Goal: Task Accomplishment & Management: Manage account settings

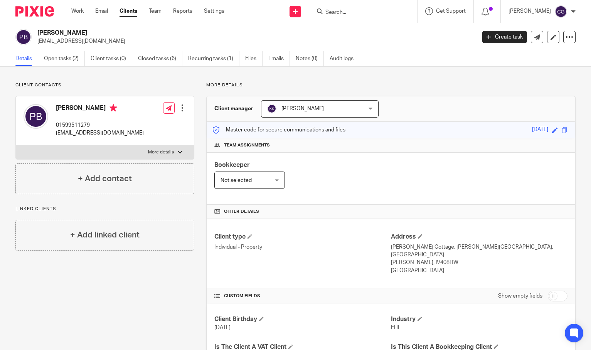
scroll to position [56, 0]
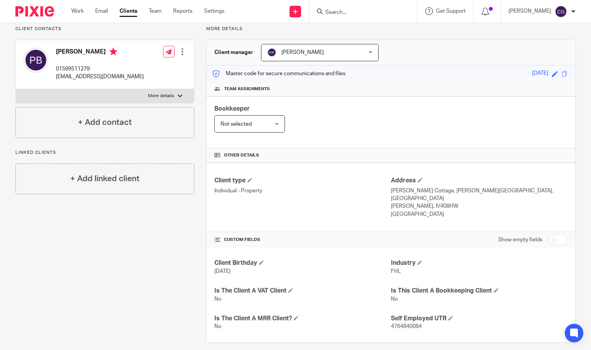
click at [349, 12] on input "Search" at bounding box center [359, 12] width 69 height 7
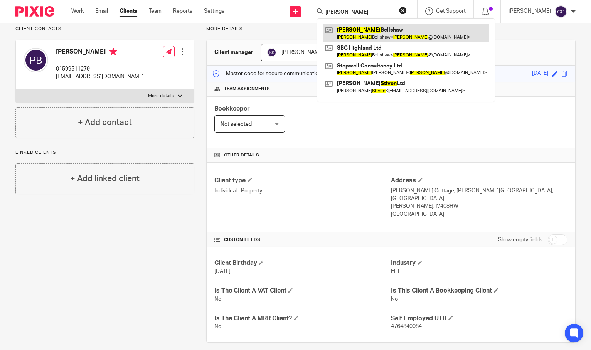
type input "steven"
click at [357, 34] on link at bounding box center [406, 33] width 166 height 18
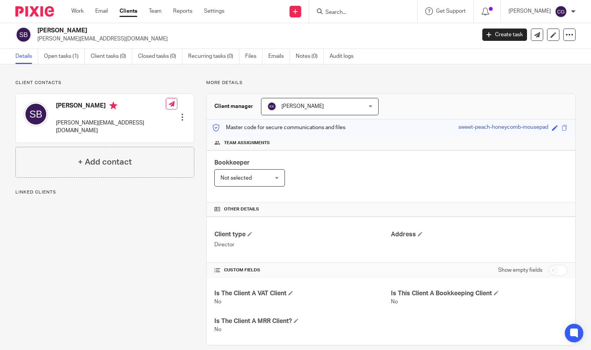
scroll to position [12, 0]
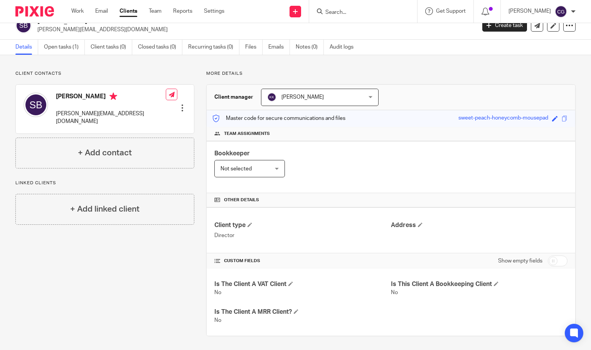
click at [372, 13] on input "Search" at bounding box center [359, 12] width 69 height 7
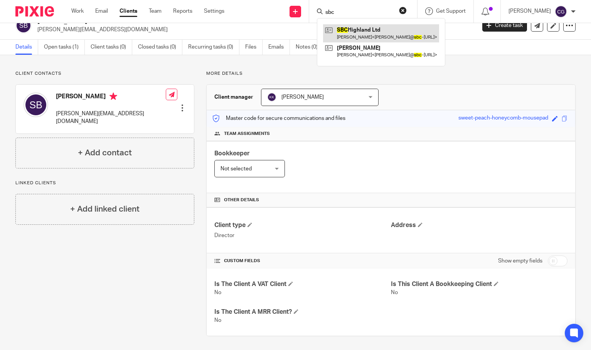
type input "sbc"
click at [373, 33] on link at bounding box center [381, 33] width 116 height 18
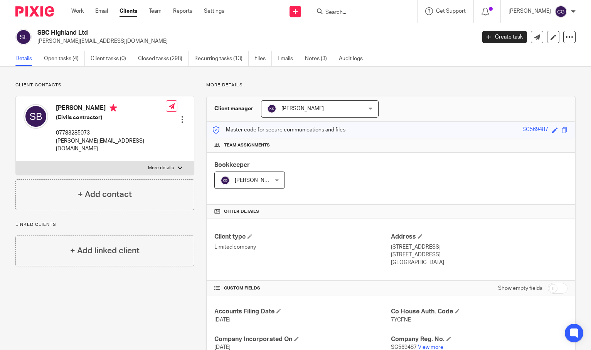
click at [168, 165] on p "More details" at bounding box center [161, 168] width 26 height 6
click at [16, 161] on input "More details" at bounding box center [15, 161] width 0 height 0
checkbox input "true"
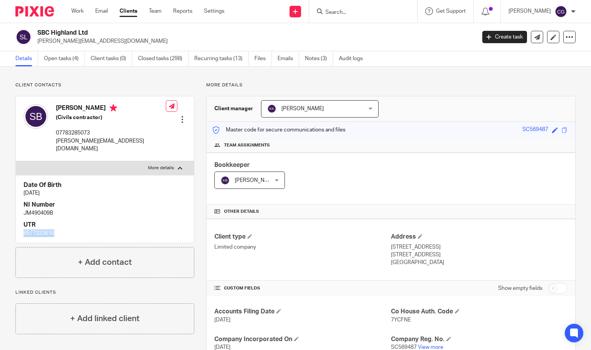
drag, startPoint x: 57, startPoint y: 225, endPoint x: 25, endPoint y: 226, distance: 32.0
click at [25, 229] on p "8577333610" at bounding box center [105, 233] width 163 height 8
copy p "8577333610"
click at [74, 13] on link "Work" at bounding box center [77, 11] width 12 height 8
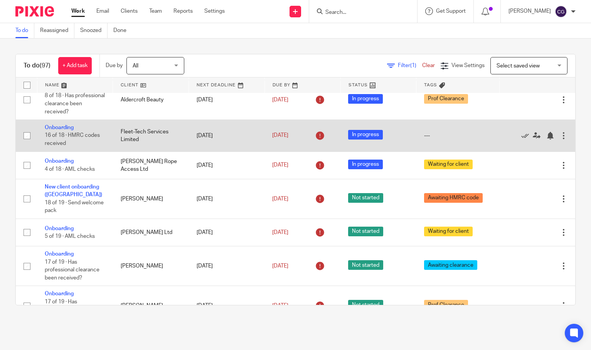
scroll to position [268, 0]
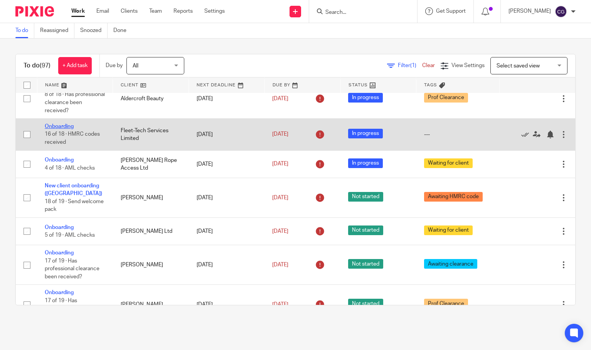
click at [57, 129] on link "Onboarding" at bounding box center [59, 126] width 29 height 5
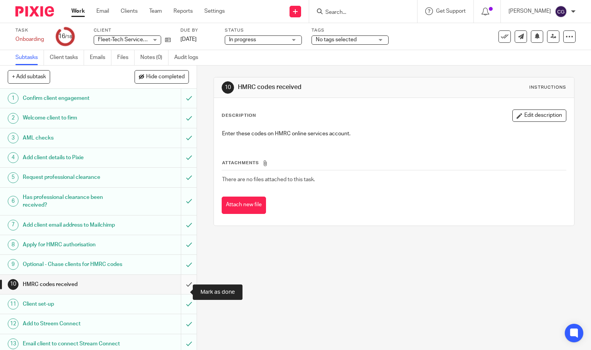
click at [180, 290] on input "submit" at bounding box center [98, 284] width 197 height 19
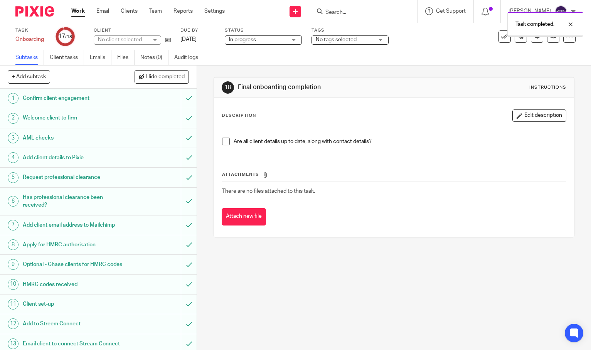
scroll to position [119, 0]
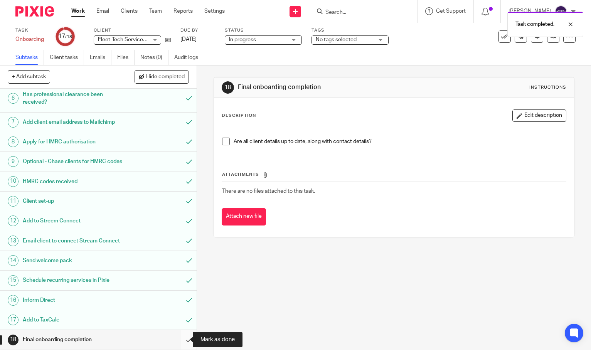
click at [182, 338] on input "submit" at bounding box center [98, 339] width 197 height 19
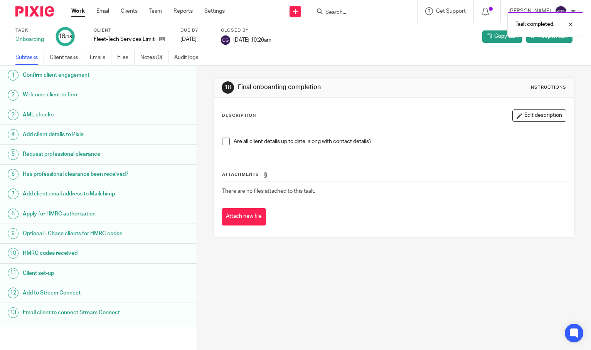
click at [73, 15] on link "Work" at bounding box center [77, 11] width 13 height 8
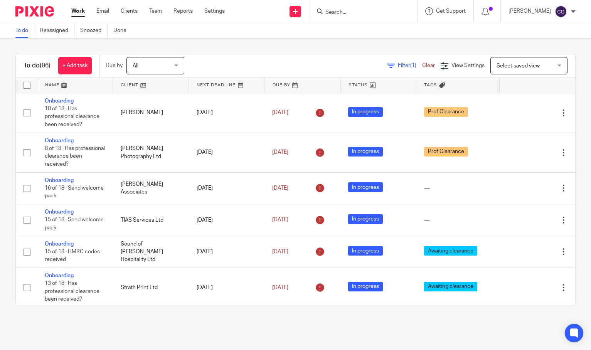
click at [345, 16] on form at bounding box center [366, 12] width 82 height 10
click at [348, 13] on input "Search" at bounding box center [359, 12] width 69 height 7
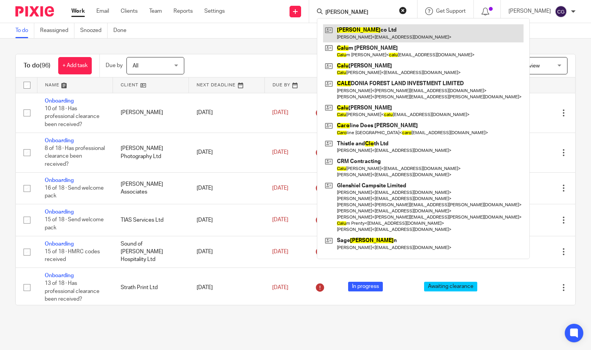
type input "calo"
click at [378, 28] on link at bounding box center [423, 33] width 200 height 18
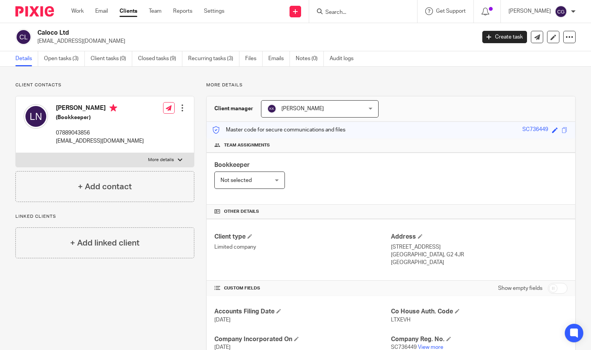
click at [67, 138] on p "[EMAIL_ADDRESS][DOMAIN_NAME]" at bounding box center [100, 141] width 88 height 8
click at [67, 139] on p "[EMAIL_ADDRESS][DOMAIN_NAME]" at bounding box center [100, 141] width 88 height 8
copy div "[EMAIL_ADDRESS][DOMAIN_NAME]"
click at [82, 133] on p "07889043856" at bounding box center [100, 133] width 88 height 8
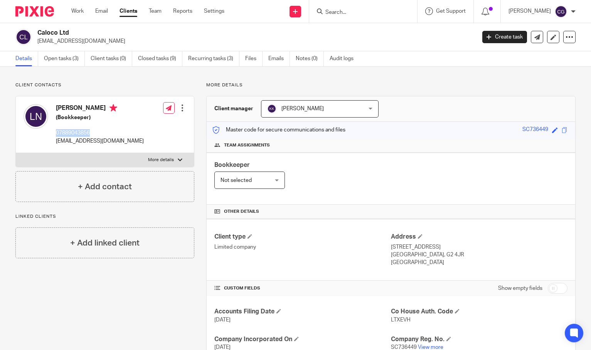
click at [82, 133] on p "07889043856" at bounding box center [100, 133] width 88 height 8
copy p "07889043856"
click at [71, 61] on link "Open tasks (3)" at bounding box center [64, 58] width 41 height 15
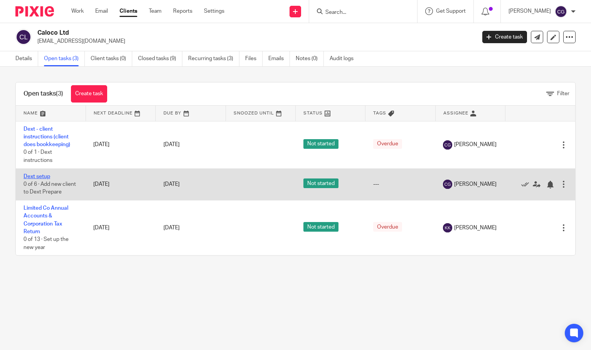
click at [33, 179] on link "Dext setup" at bounding box center [37, 176] width 27 height 5
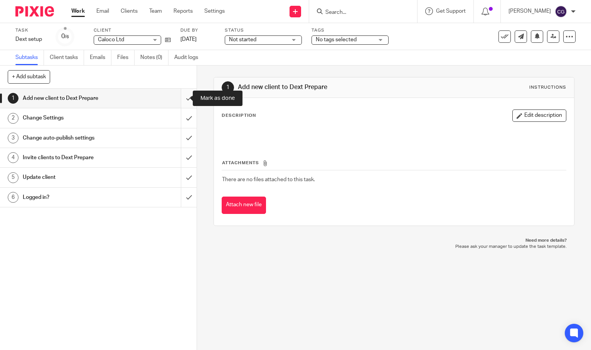
click at [178, 100] on input "submit" at bounding box center [98, 98] width 197 height 19
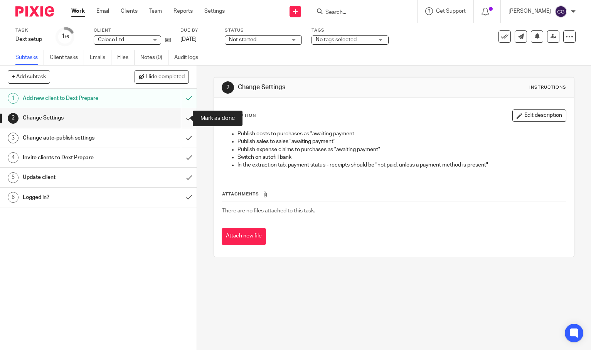
click at [178, 121] on input "submit" at bounding box center [98, 117] width 197 height 19
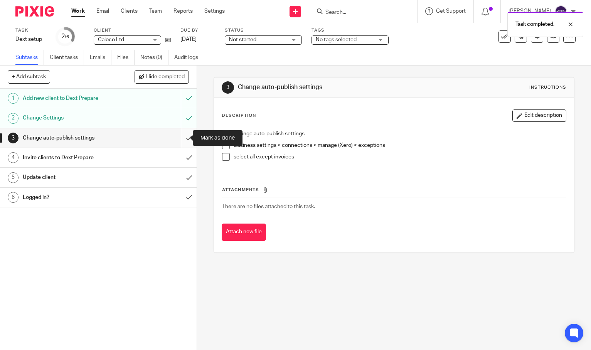
click at [178, 138] on input "submit" at bounding box center [98, 137] width 197 height 19
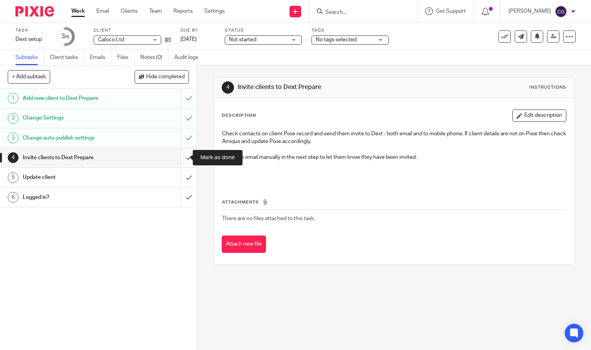
click at [181, 160] on input "submit" at bounding box center [98, 157] width 197 height 19
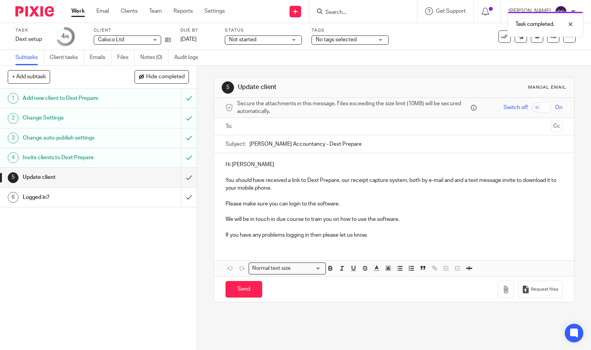
click at [262, 126] on input "text" at bounding box center [394, 126] width 308 height 9
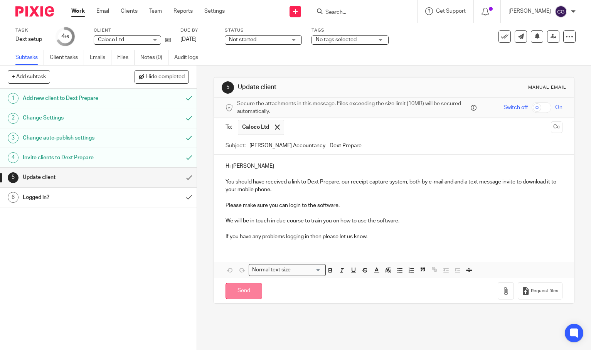
click at [227, 296] on input "Send" at bounding box center [243, 291] width 37 height 17
type input "Sent"
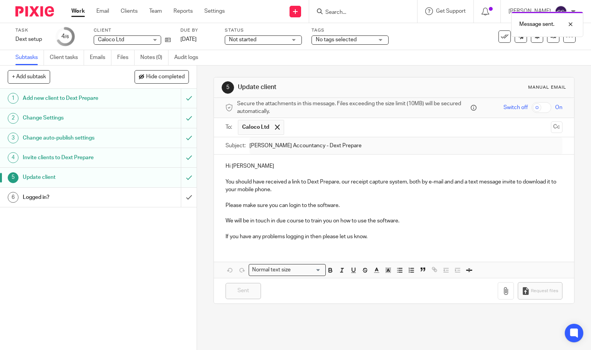
click at [76, 11] on link "Work" at bounding box center [77, 11] width 13 height 8
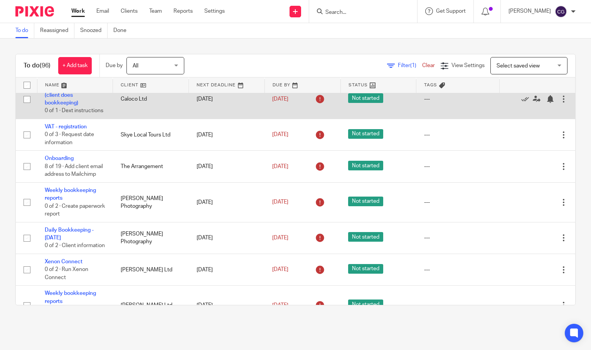
scroll to position [901, 0]
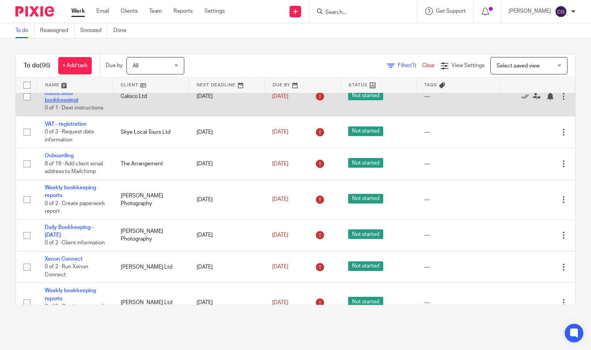
click at [65, 103] on link "Dext - client instructions (client does bookkeeping)" at bounding box center [74, 92] width 59 height 21
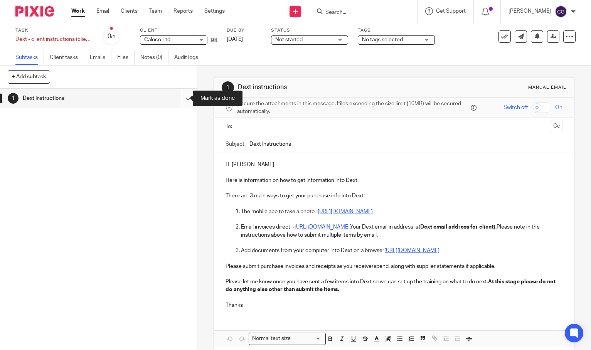
click at [184, 101] on input "submit" at bounding box center [98, 98] width 197 height 19
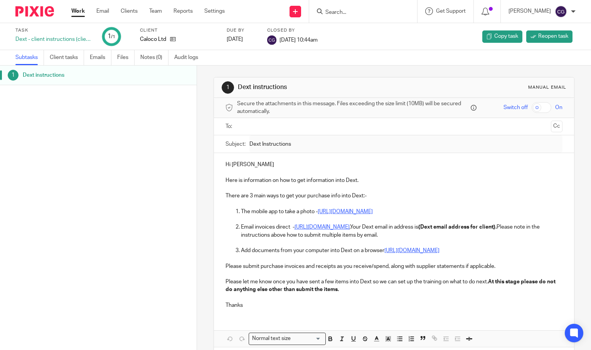
click at [262, 123] on input "text" at bounding box center [394, 126] width 308 height 9
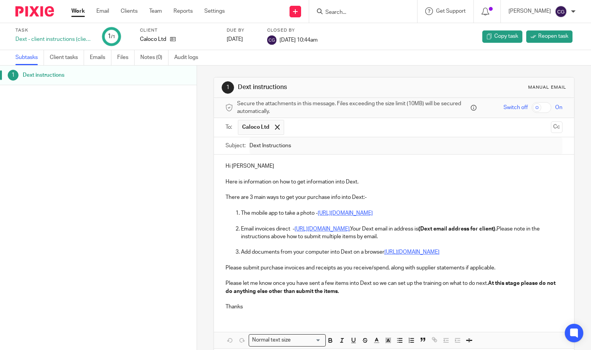
click at [76, 10] on link "Work" at bounding box center [77, 11] width 13 height 8
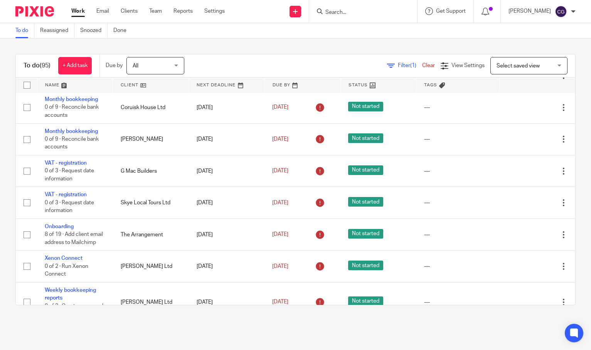
scroll to position [792, 0]
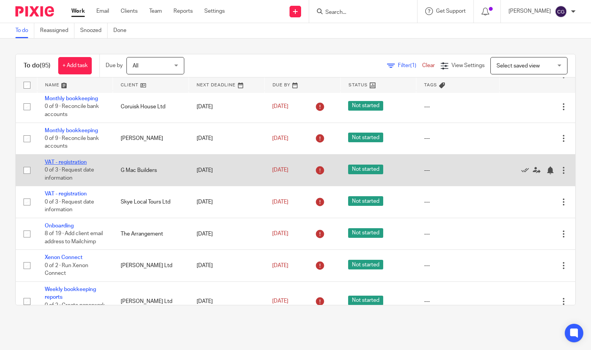
click at [60, 165] on link "VAT - registration" at bounding box center [66, 162] width 42 height 5
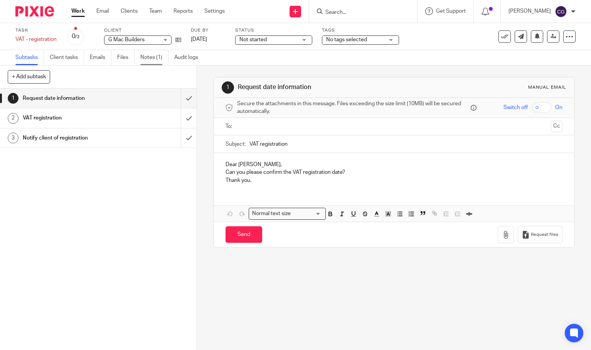
click at [151, 57] on link "Notes (1)" at bounding box center [154, 57] width 28 height 15
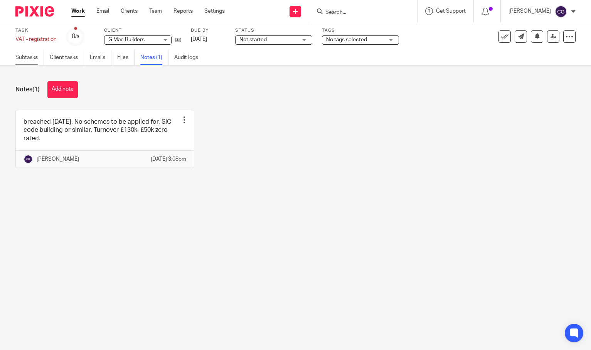
click at [29, 58] on link "Subtasks" at bounding box center [29, 57] width 29 height 15
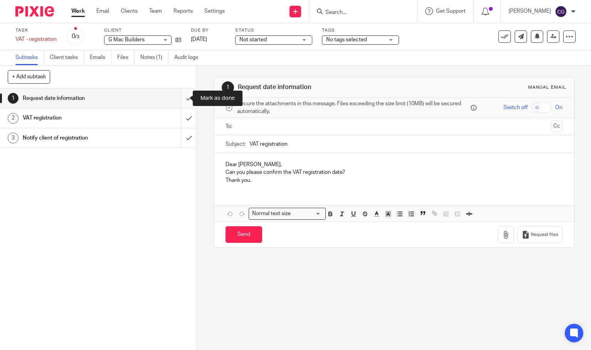
click at [180, 99] on input "submit" at bounding box center [98, 98] width 197 height 19
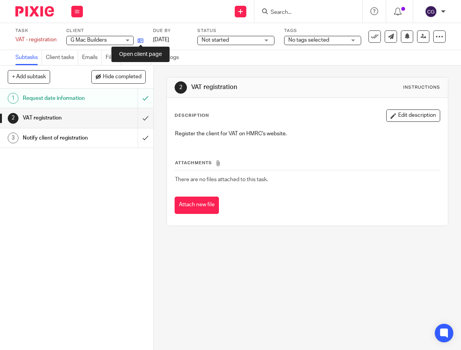
click at [140, 41] on icon at bounding box center [141, 41] width 6 height 6
click at [133, 59] on link "Notes (1)" at bounding box center [138, 57] width 26 height 15
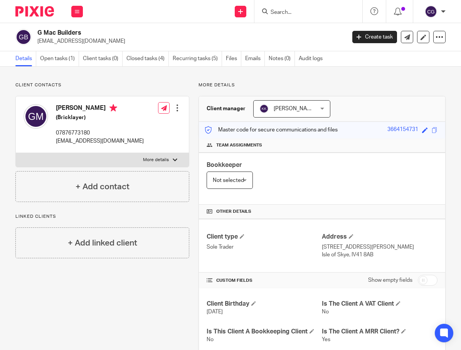
click at [85, 140] on p "gmacbuilder@gmail.com" at bounding box center [100, 141] width 88 height 8
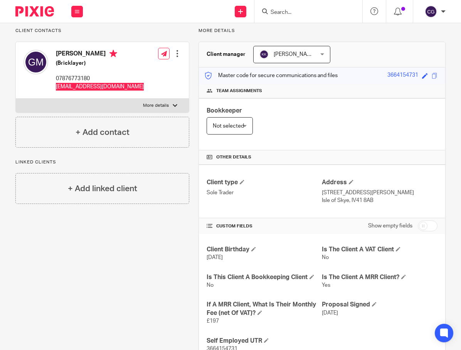
scroll to position [55, 0]
drag, startPoint x: 148, startPoint y: 106, endPoint x: 148, endPoint y: 113, distance: 6.6
click at [148, 106] on p "More details" at bounding box center [156, 105] width 26 height 6
click at [16, 98] on input "More details" at bounding box center [15, 98] width 0 height 0
checkbox input "true"
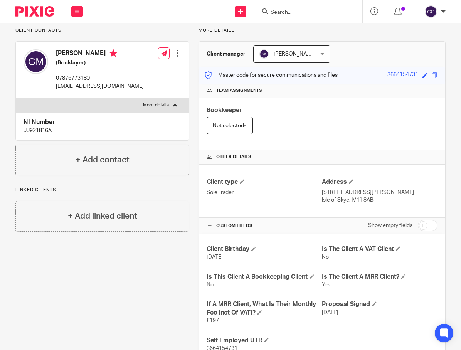
click at [31, 130] on p "JJ921816A" at bounding box center [103, 131] width 158 height 8
copy p "JJ921816A"
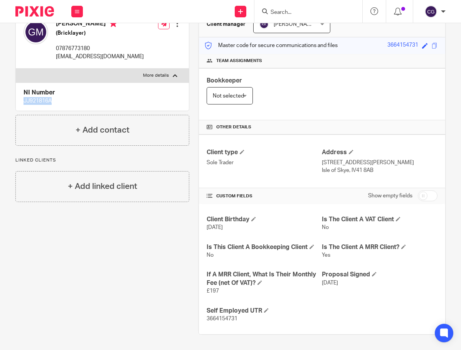
click at [215, 319] on span "3664154731" at bounding box center [222, 318] width 31 height 5
copy span "3664154731"
click at [63, 59] on p "gmacbuilder@gmail.com" at bounding box center [100, 57] width 88 height 8
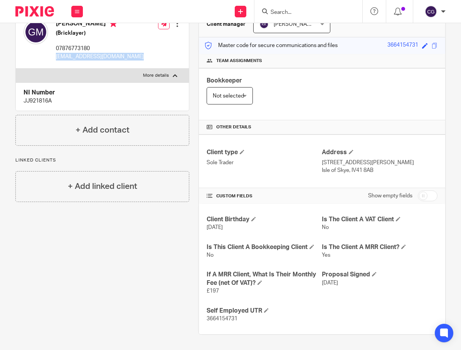
click at [63, 59] on p "gmacbuilder@gmail.com" at bounding box center [100, 57] width 88 height 8
copy div "gmacbuilder@gmail.com"
click at [57, 47] on p "07876773180" at bounding box center [100, 49] width 88 height 8
copy p "07876773180"
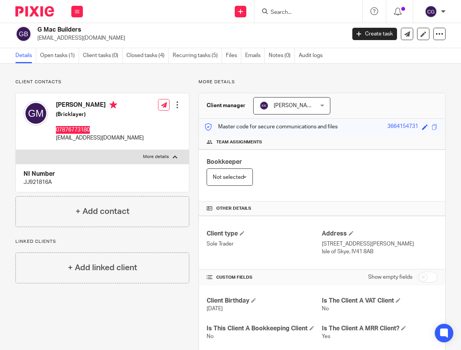
scroll to position [0, 0]
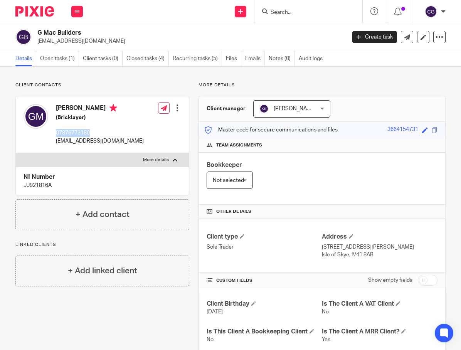
click at [103, 141] on p "gmacbuilder@gmail.com" at bounding box center [100, 141] width 88 height 8
copy div "gmacbuilder@gmail.com"
click at [81, 135] on p "07876773180" at bounding box center [100, 133] width 88 height 8
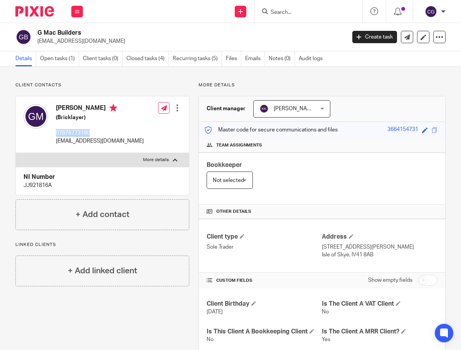
click at [81, 135] on p "07876773180" at bounding box center [100, 133] width 88 height 8
copy p "07876773180"
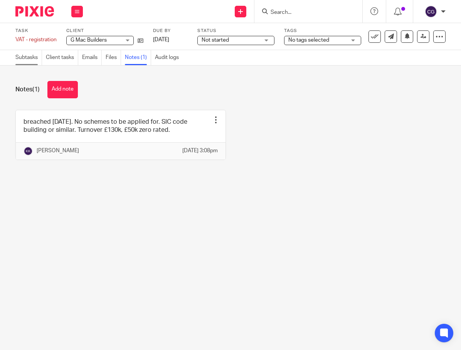
click at [19, 57] on link "Subtasks" at bounding box center [28, 57] width 27 height 15
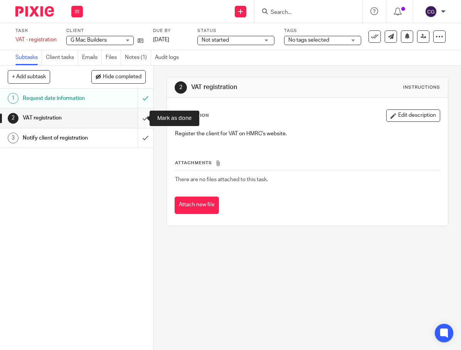
click at [133, 119] on input "submit" at bounding box center [76, 117] width 153 height 19
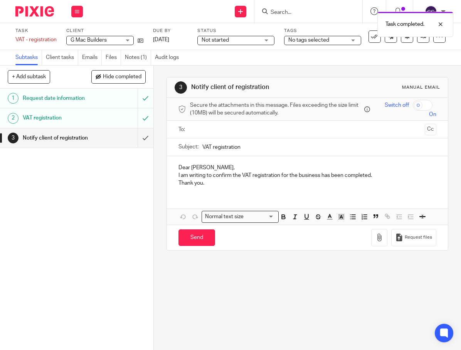
click at [225, 129] on input "text" at bounding box center [307, 129] width 229 height 9
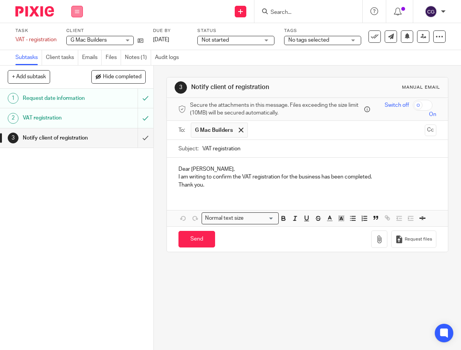
click at [82, 12] on button at bounding box center [77, 12] width 12 height 12
click at [79, 34] on link "Work" at bounding box center [73, 35] width 13 height 5
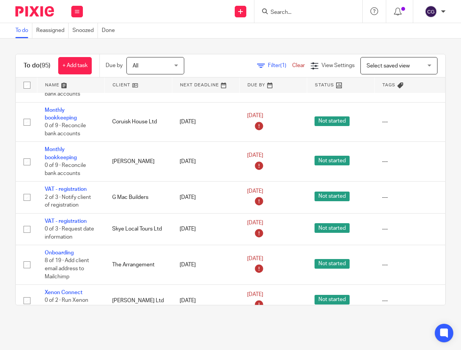
scroll to position [918, 0]
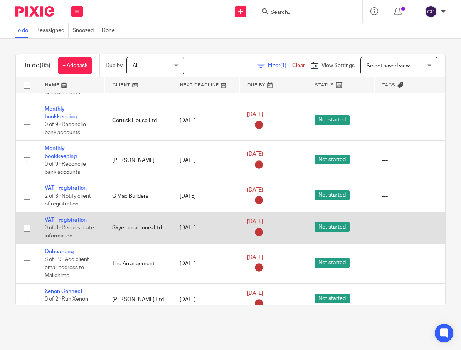
click at [59, 217] on link "VAT - registration" at bounding box center [66, 219] width 42 height 5
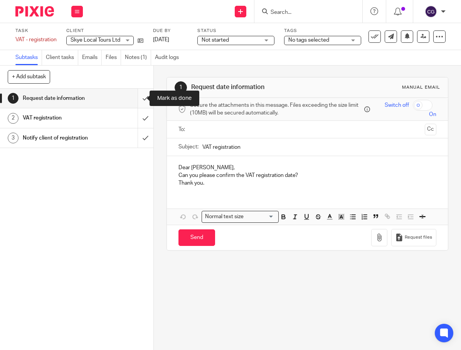
click at [137, 99] on input "submit" at bounding box center [76, 98] width 153 height 19
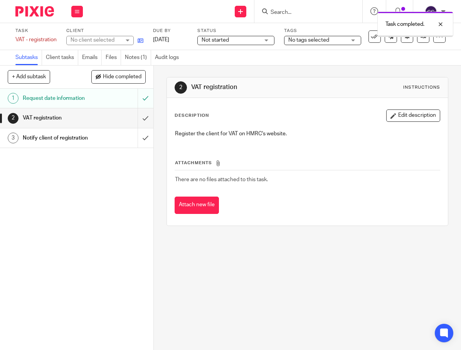
click at [141, 39] on icon at bounding box center [141, 41] width 6 height 6
click at [138, 55] on link "Notes (1)" at bounding box center [138, 57] width 26 height 15
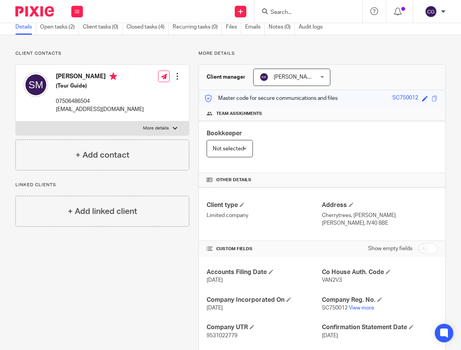
scroll to position [35, 0]
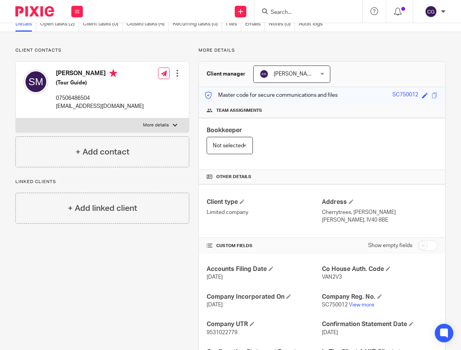
click at [329, 304] on span "SC750012" at bounding box center [335, 304] width 26 height 5
copy span "SC750012"
click at [225, 333] on span "9531022779" at bounding box center [222, 332] width 31 height 5
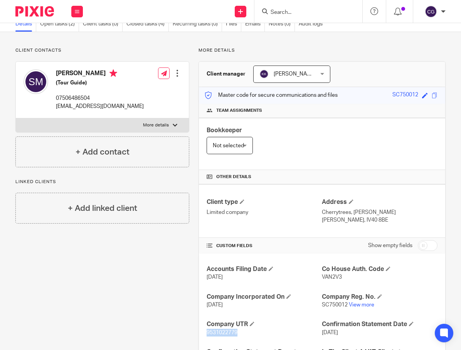
copy span "9531022779"
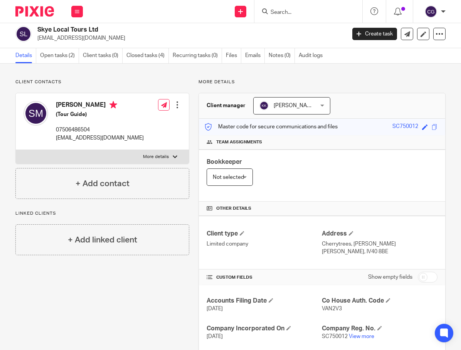
scroll to position [0, 0]
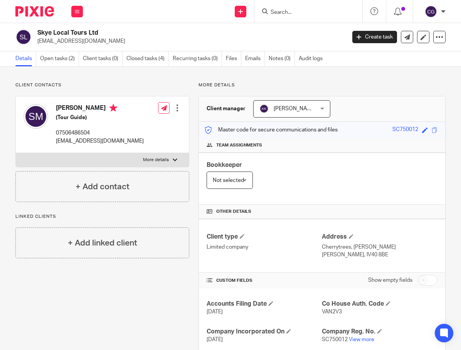
click at [173, 160] on div at bounding box center [175, 160] width 5 height 5
click at [16, 153] on input "More details" at bounding box center [15, 153] width 0 height 0
checkbox input "true"
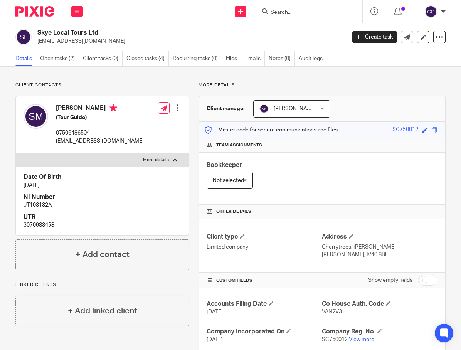
click at [32, 207] on p "JT103132A" at bounding box center [103, 205] width 158 height 8
copy p "JT103132A"
click at [110, 141] on p "contact@skyelocaltours.com" at bounding box center [100, 141] width 88 height 8
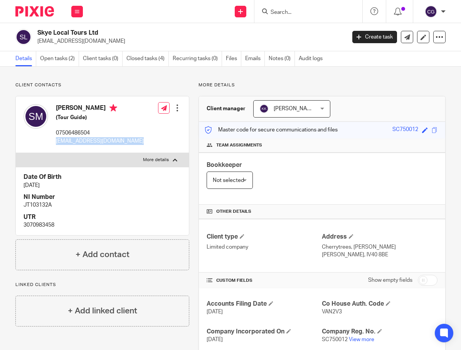
click at [110, 141] on p "contact@skyelocaltours.com" at bounding box center [100, 141] width 88 height 8
copy div "contact@skyelocaltours.com"
click at [80, 132] on p "07506486504" at bounding box center [100, 133] width 88 height 8
copy p "07506486504"
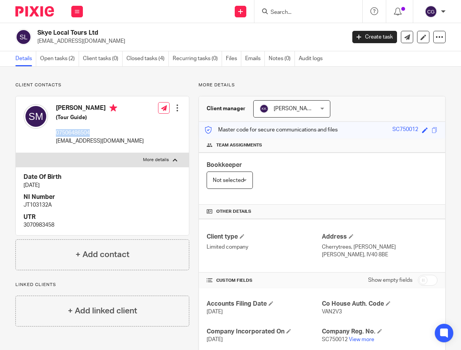
click at [97, 143] on p "contact@skyelocaltours.com" at bounding box center [100, 141] width 88 height 8
copy div "contact@skyelocaltours.com"
click at [80, 134] on p "07506486504" at bounding box center [100, 133] width 88 height 8
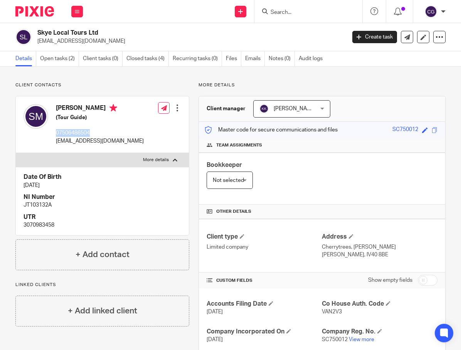
click at [80, 134] on p "07506486504" at bounding box center [100, 133] width 88 height 8
copy p "07506486504"
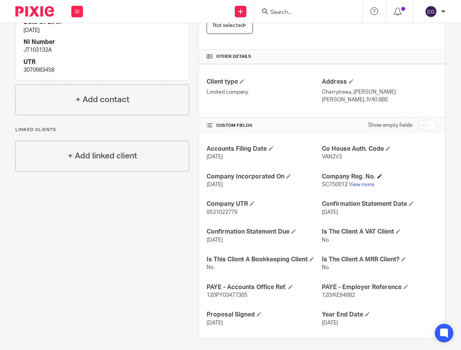
scroll to position [159, 0]
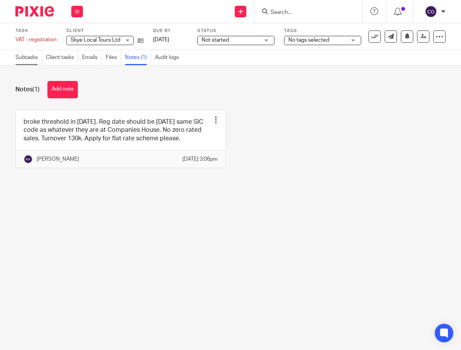
click at [32, 57] on link "Subtasks" at bounding box center [28, 57] width 27 height 15
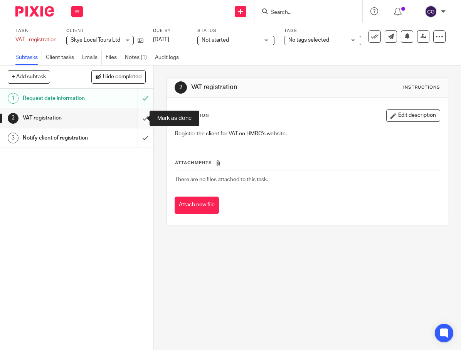
click at [133, 121] on input "submit" at bounding box center [76, 117] width 153 height 19
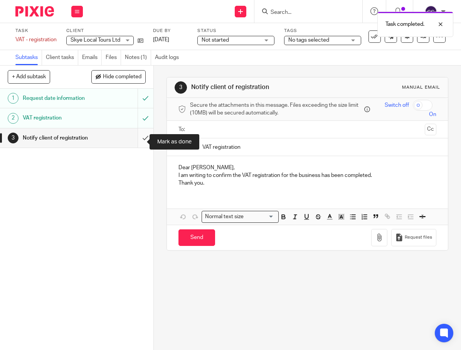
click at [138, 141] on input "submit" at bounding box center [76, 137] width 153 height 19
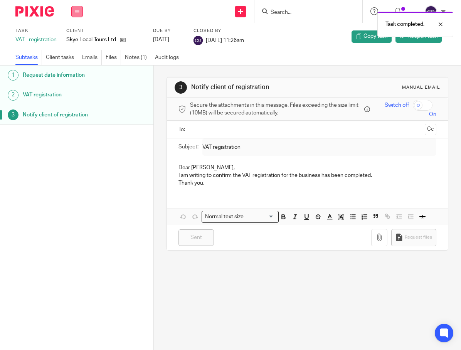
click at [82, 16] on button at bounding box center [77, 12] width 12 height 12
click at [79, 31] on li "Work" at bounding box center [77, 35] width 20 height 11
click at [74, 33] on link "Work" at bounding box center [73, 35] width 13 height 5
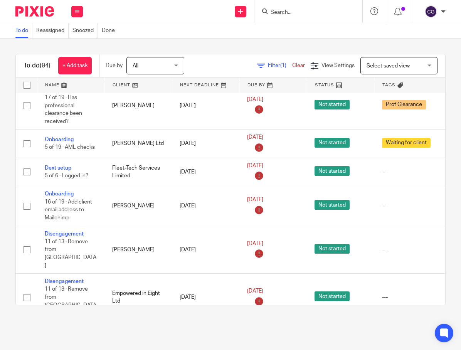
scroll to position [477, 0]
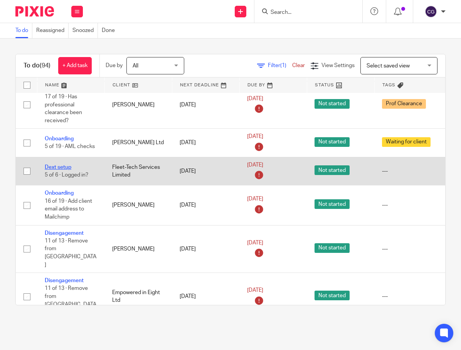
click at [66, 167] on link "Dext setup" at bounding box center [58, 167] width 27 height 5
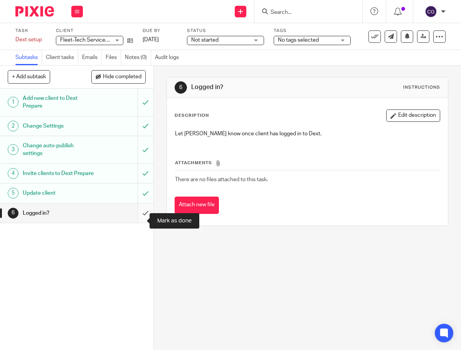
click at [136, 222] on input "submit" at bounding box center [76, 212] width 153 height 19
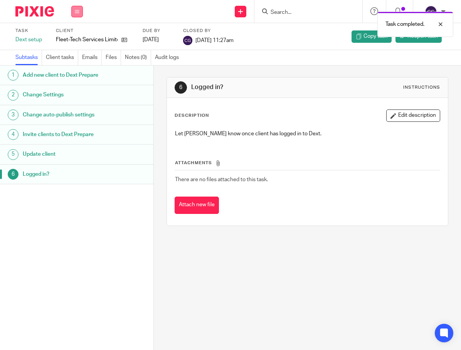
click at [79, 10] on button at bounding box center [77, 12] width 12 height 12
click at [76, 35] on link "Work" at bounding box center [73, 35] width 13 height 5
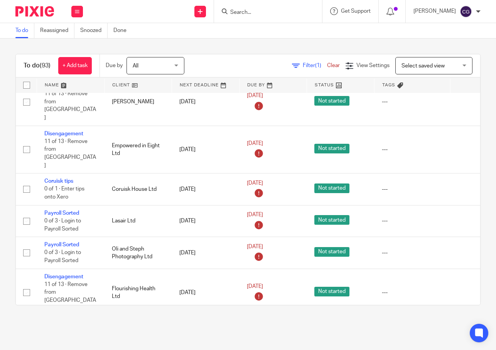
scroll to position [599, 0]
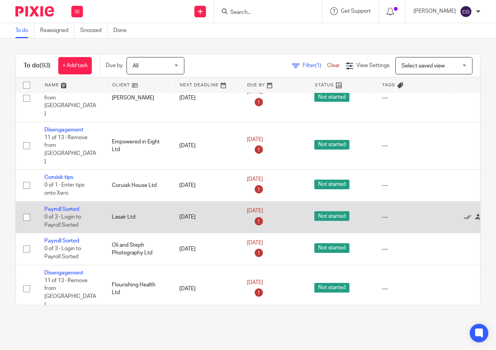
click at [26, 210] on input "checkbox" at bounding box center [26, 217] width 15 height 15
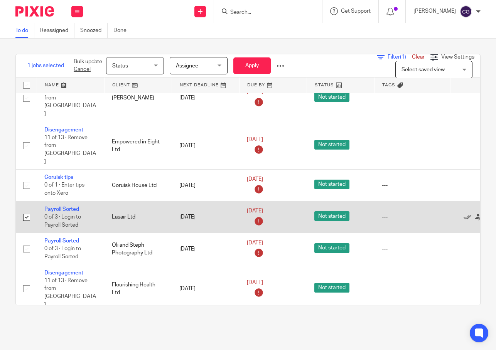
click at [27, 210] on input "checkbox" at bounding box center [26, 217] width 15 height 15
checkbox input "false"
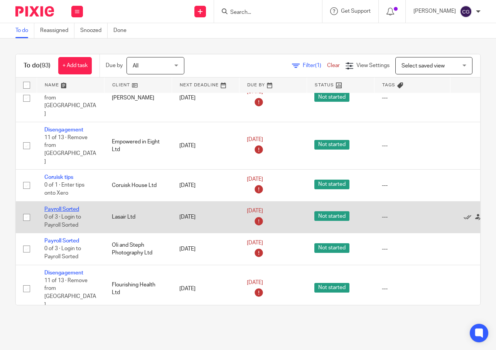
click at [59, 207] on link "Payroll Sorted" at bounding box center [61, 209] width 35 height 5
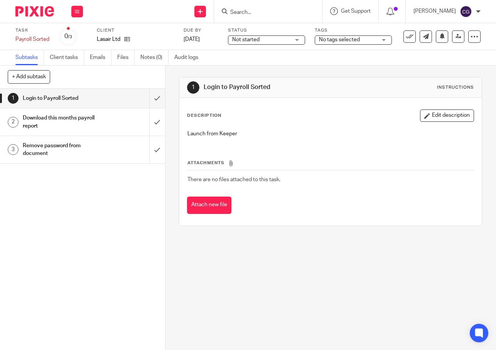
click at [279, 40] on span "Not started" at bounding box center [261, 40] width 58 height 8
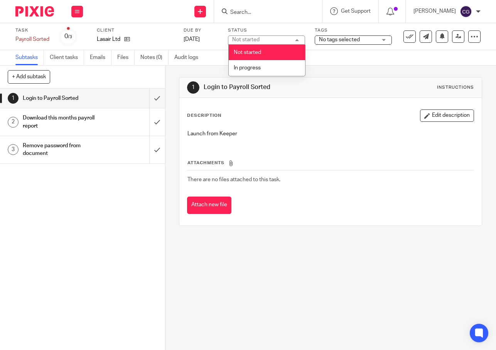
click at [279, 40] on div "Not started Not started" at bounding box center [266, 39] width 77 height 9
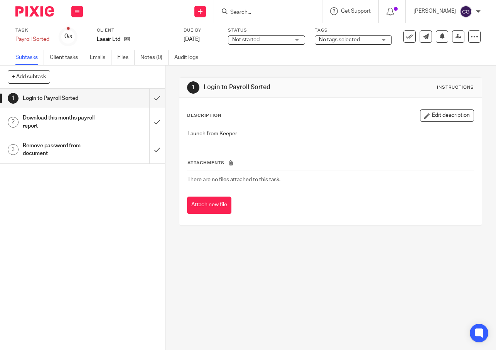
click at [339, 40] on span "No tags selected" at bounding box center [339, 39] width 41 height 5
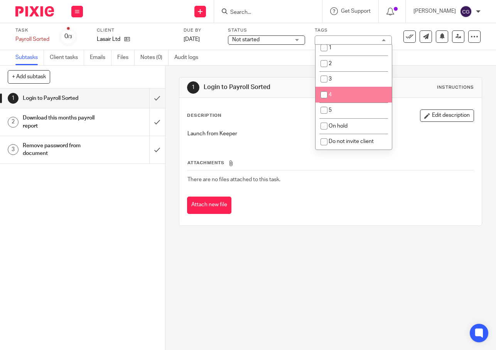
scroll to position [376, 0]
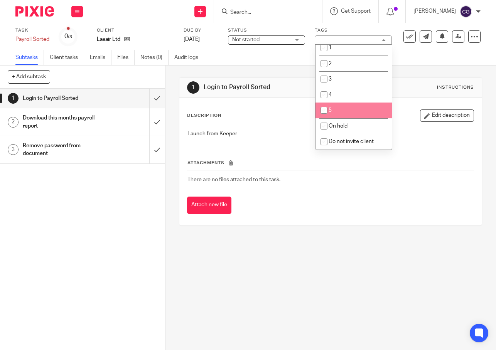
click at [264, 54] on div "Subtasks Client tasks Emails Files Notes (0) Audit logs" at bounding box center [248, 57] width 496 height 15
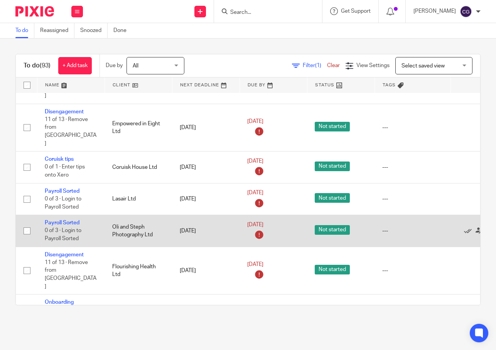
scroll to position [612, 0]
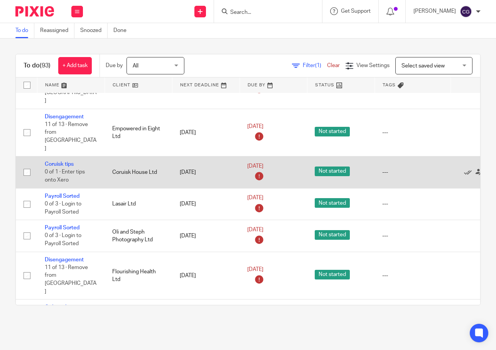
click at [131, 156] on td "Coruisk House Ltd" at bounding box center [137, 172] width 67 height 32
click at [62, 161] on link "Coruisk tips" at bounding box center [59, 163] width 29 height 5
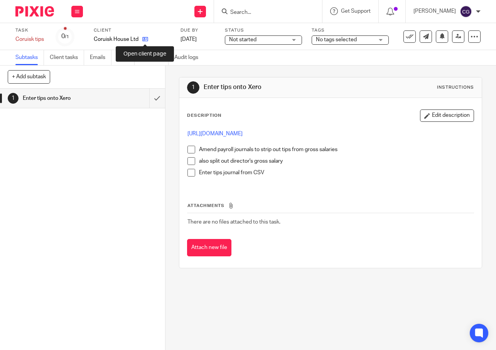
click at [145, 42] on icon at bounding box center [145, 39] width 6 height 6
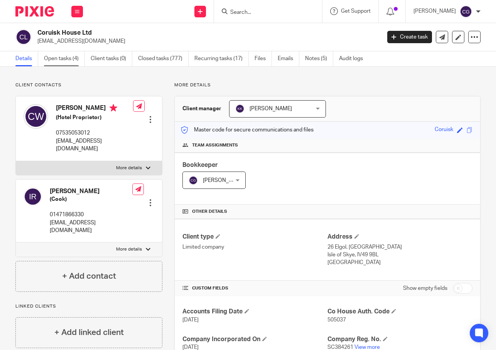
click at [66, 62] on link "Open tasks (4)" at bounding box center [64, 58] width 41 height 15
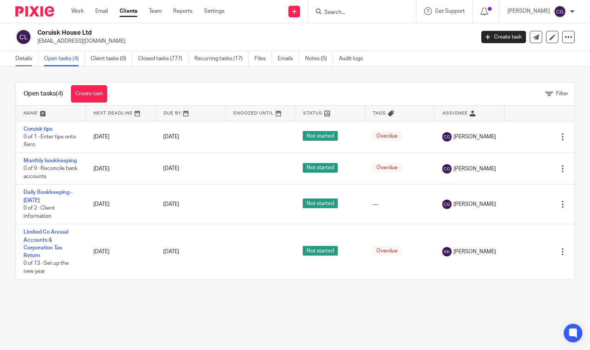
click at [26, 61] on link "Details" at bounding box center [26, 58] width 23 height 15
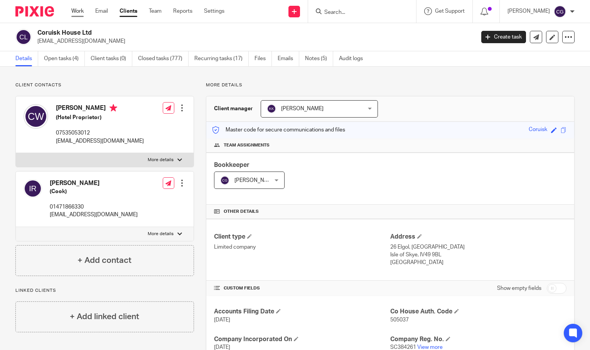
click at [82, 12] on link "Work" at bounding box center [77, 11] width 12 height 8
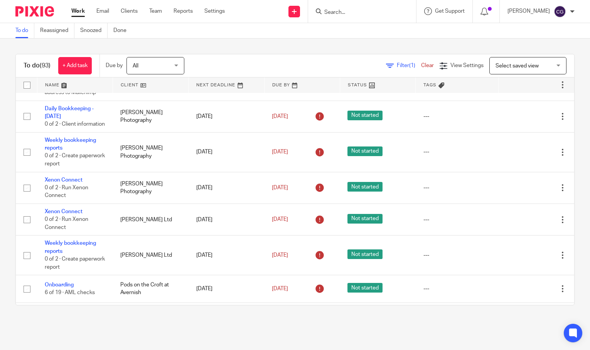
scroll to position [885, 0]
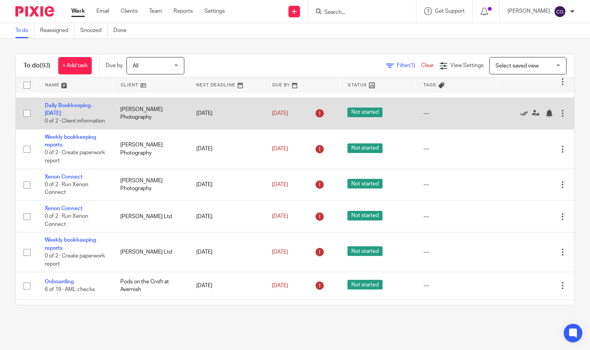
click at [520, 117] on icon at bounding box center [524, 113] width 8 height 8
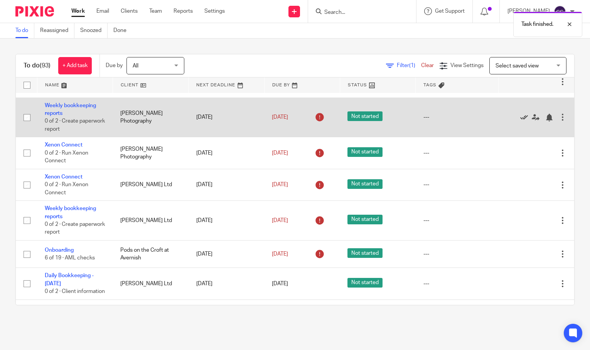
click at [520, 121] on icon at bounding box center [524, 118] width 8 height 8
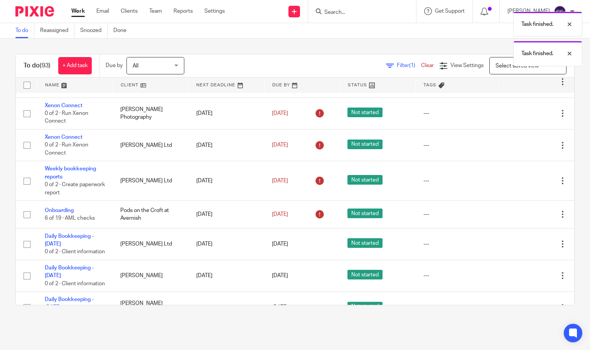
click at [508, 123] on div "Edit task Delete" at bounding box center [536, 113] width 60 height 19
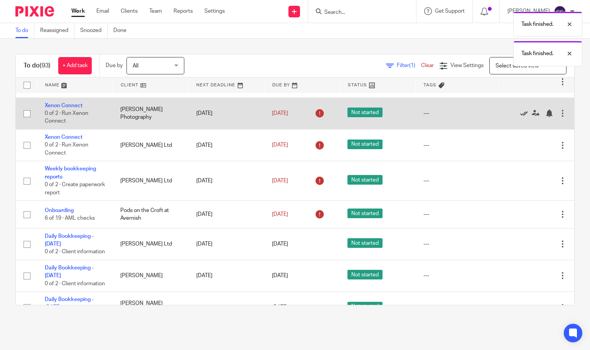
click at [520, 117] on icon at bounding box center [524, 113] width 8 height 8
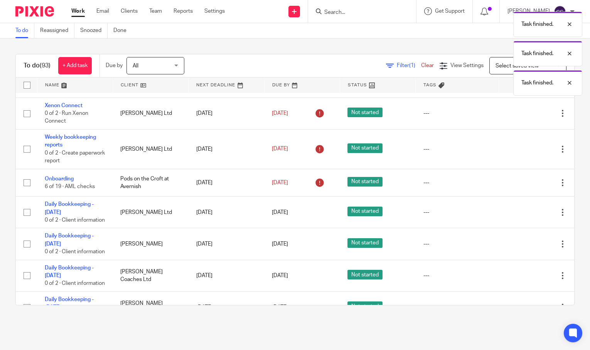
click at [520, 117] on icon at bounding box center [524, 113] width 8 height 8
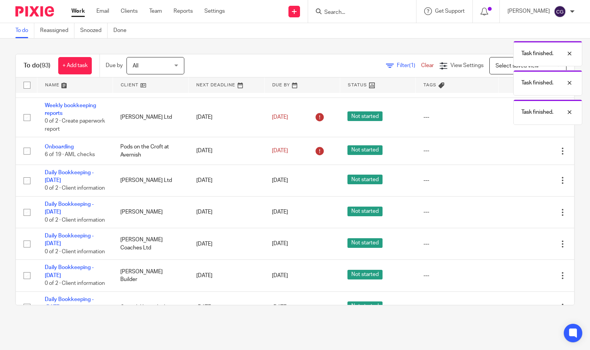
click at [520, 121] on icon at bounding box center [524, 118] width 8 height 8
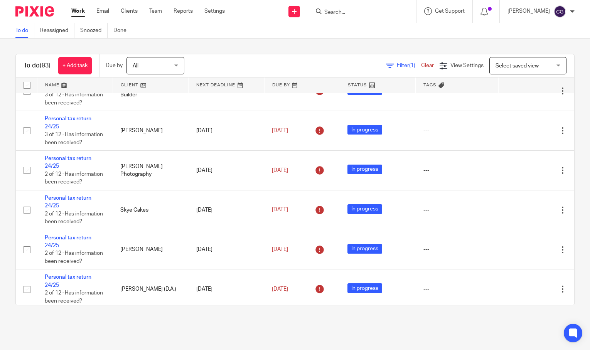
scroll to position [2052, 0]
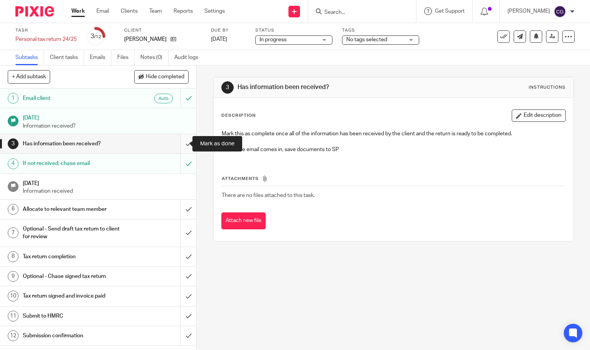
click at [180, 141] on input "submit" at bounding box center [98, 143] width 196 height 19
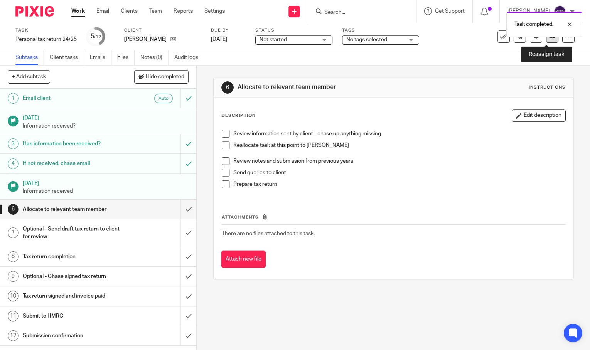
click at [546, 40] on link at bounding box center [552, 36] width 12 height 12
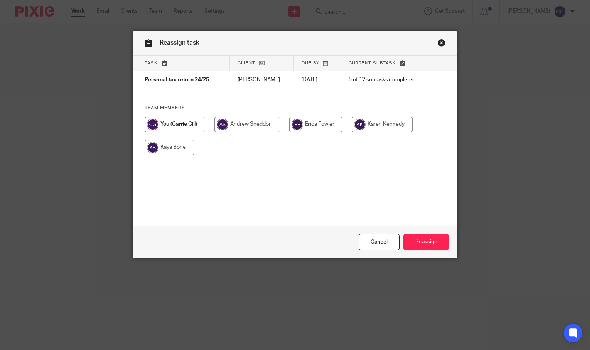
click at [380, 130] on input "radio" at bounding box center [381, 124] width 61 height 15
radio input "true"
click at [428, 246] on input "Reassign" at bounding box center [426, 242] width 46 height 17
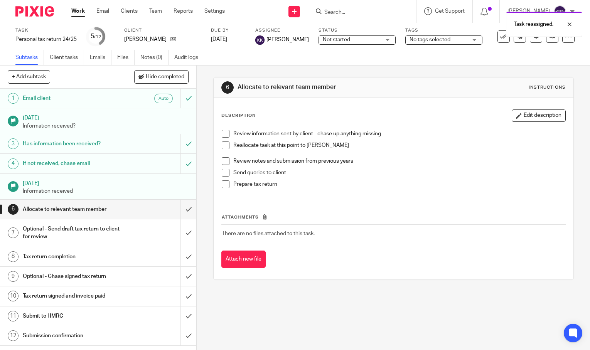
click at [77, 11] on link "Work" at bounding box center [77, 11] width 13 height 8
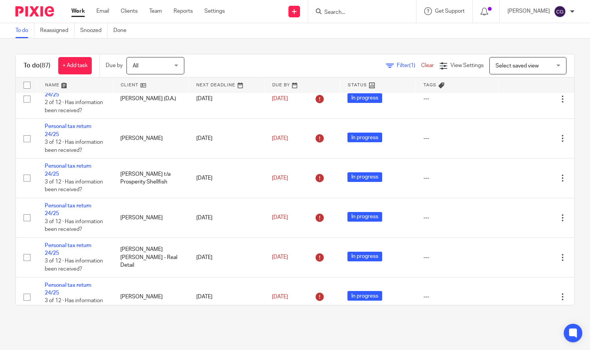
scroll to position [2198, 0]
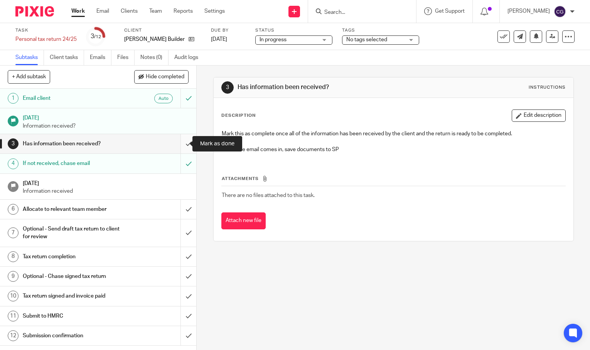
click at [182, 143] on input "submit" at bounding box center [98, 143] width 196 height 19
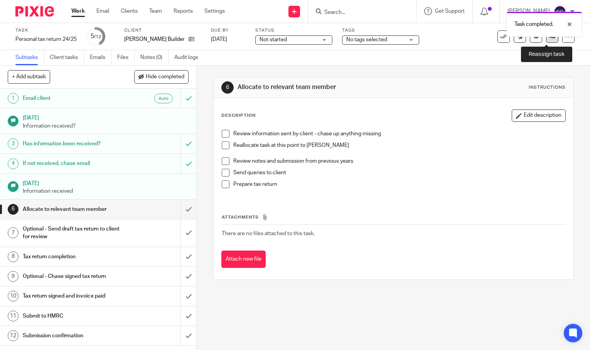
click at [546, 40] on link at bounding box center [552, 36] width 12 height 12
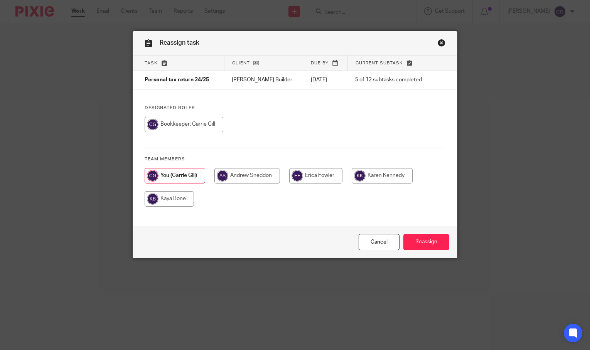
click at [366, 175] on input "radio" at bounding box center [381, 175] width 61 height 15
radio input "true"
click at [418, 244] on input "Reassign" at bounding box center [426, 242] width 46 height 17
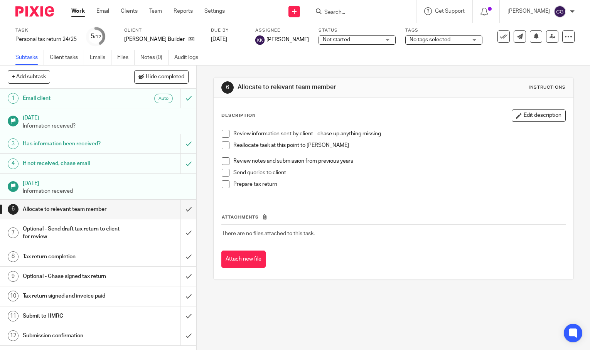
click at [82, 12] on link "Work" at bounding box center [77, 11] width 13 height 8
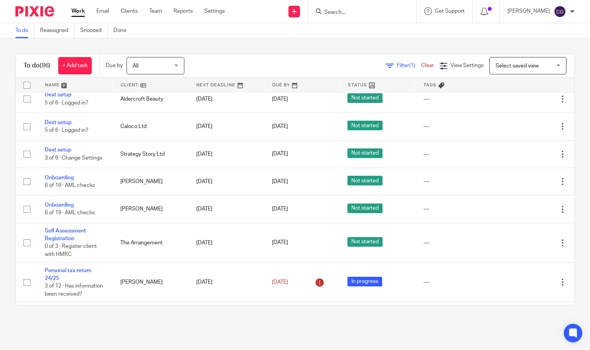
scroll to position [1304, 0]
